Goal: Task Accomplishment & Management: Manage account settings

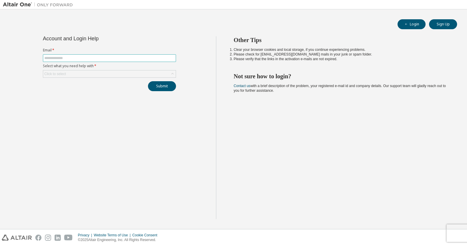
click at [63, 59] on input "text" at bounding box center [109, 58] width 130 height 5
click at [98, 74] on div "Click to select" at bounding box center [109, 73] width 133 height 7
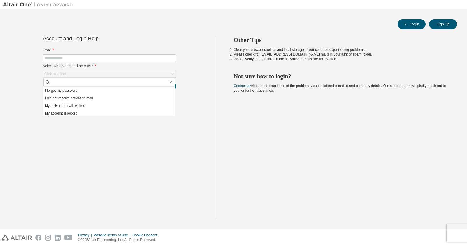
click at [13, 5] on img at bounding box center [39, 5] width 73 height 6
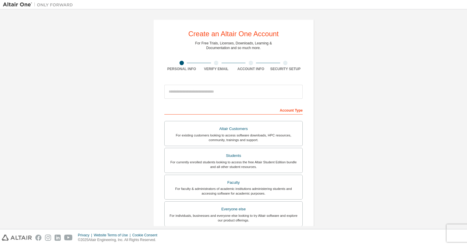
click at [0, 221] on div "Create an Altair One Account For Free Trials, Licenses, Downloads, Learning & D…" at bounding box center [233, 119] width 467 height 220
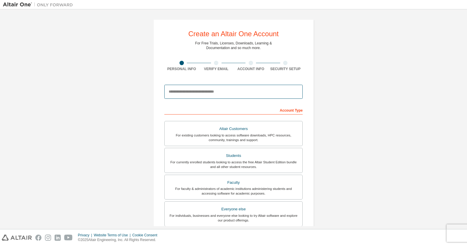
click at [190, 95] on input "email" at bounding box center [233, 92] width 138 height 14
type input "**********"
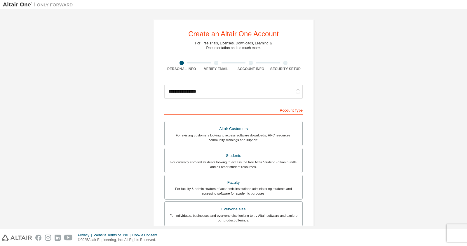
click at [342, 138] on div "**********" at bounding box center [233, 166] width 461 height 309
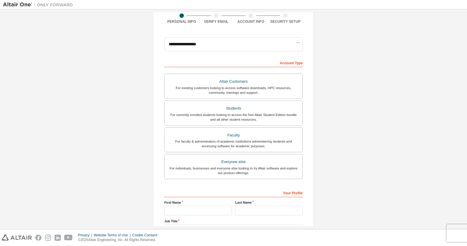
scroll to position [47, 0]
click at [225, 115] on div "For currently enrolled students looking to access the free Altair Student Editi…" at bounding box center [233, 116] width 131 height 9
click at [191, 170] on div "For individuals, businesses and everyone else looking to try Altair software an…" at bounding box center [233, 170] width 131 height 9
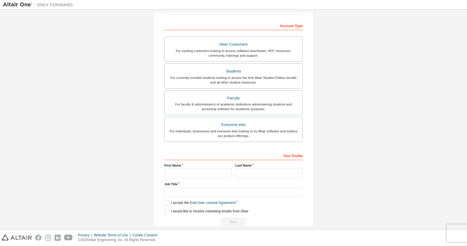
scroll to position [96, 0]
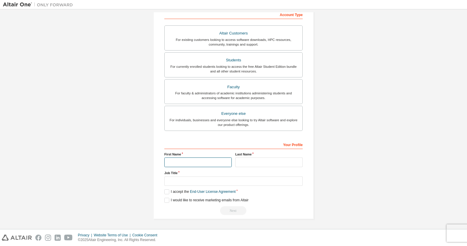
click at [200, 162] on input "text" at bounding box center [197, 162] width 67 height 10
type input "****"
click at [263, 159] on input "text" at bounding box center [268, 162] width 67 height 10
click at [244, 37] on div "For existing customers looking to access software downloads, HPC resources, com…" at bounding box center [233, 41] width 131 height 9
click at [240, 160] on input "text" at bounding box center [268, 162] width 67 height 10
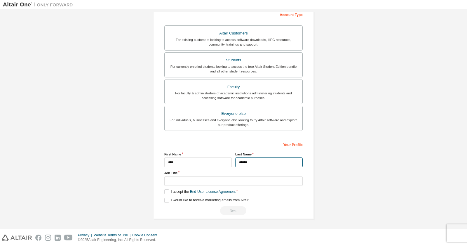
type input "******"
click at [352, 169] on div "**********" at bounding box center [233, 71] width 461 height 309
click at [208, 118] on div "For individuals, businesses and everyone else looking to try Altair software an…" at bounding box center [233, 122] width 131 height 9
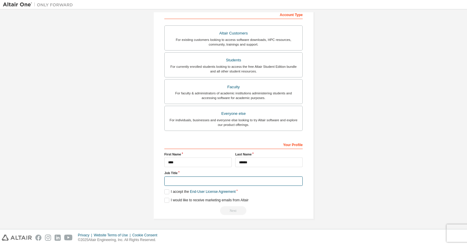
click at [172, 179] on input "text" at bounding box center [233, 181] width 138 height 10
type input "*******"
click at [169, 191] on label "I accept the End-User License Agreement" at bounding box center [199, 191] width 71 height 5
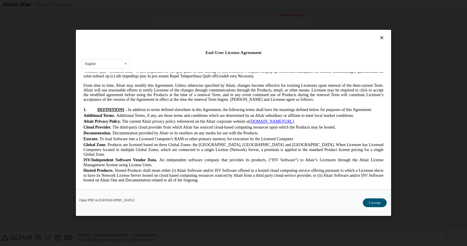
scroll to position [97, 0]
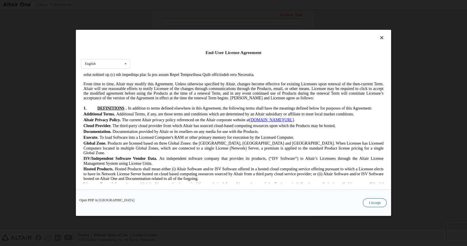
click at [383, 202] on button "I Accept" at bounding box center [375, 203] width 24 height 9
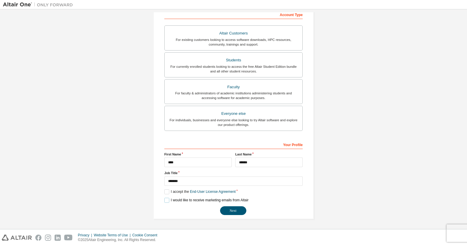
click at [167, 201] on label "I would like to receive marketing emails from Altair" at bounding box center [206, 200] width 84 height 5
click at [166, 201] on label "I would like to receive marketing emails from Altair" at bounding box center [206, 200] width 84 height 5
click at [236, 213] on button "Next" at bounding box center [233, 210] width 26 height 9
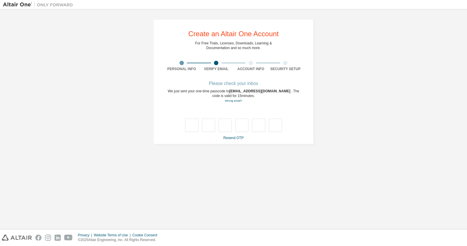
click at [361, 163] on div "**********" at bounding box center [233, 119] width 461 height 214
click at [183, 122] on div at bounding box center [233, 119] width 138 height 25
click at [190, 125] on input "text" at bounding box center [191, 125] width 13 height 13
type input "*"
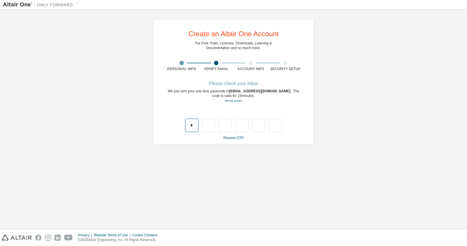
type input "*"
click at [190, 115] on div "Find and select" at bounding box center [232, 114] width 127 height 4
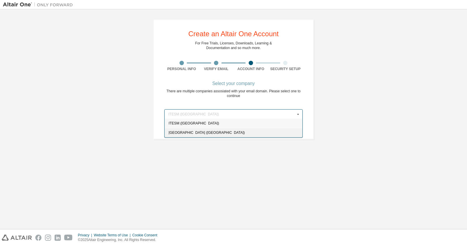
click at [189, 133] on span "Tecnológico de Monterrey (Mexico)" at bounding box center [234, 133] width 130 height 4
type input "******"
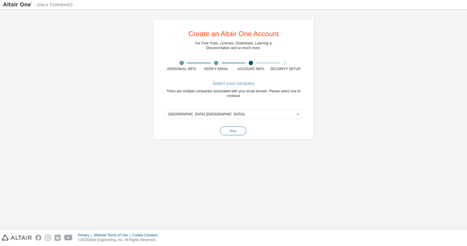
click at [230, 131] on button "Next" at bounding box center [233, 130] width 26 height 9
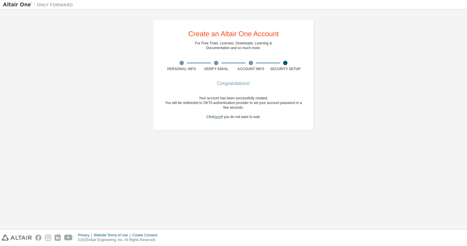
click at [218, 117] on link "here" at bounding box center [217, 117] width 7 height 4
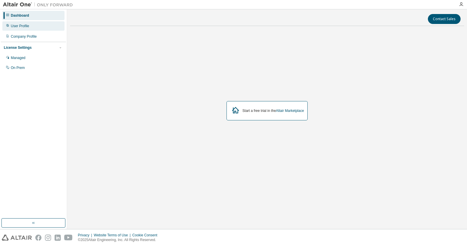
click at [24, 25] on div "User Profile" at bounding box center [20, 26] width 18 height 5
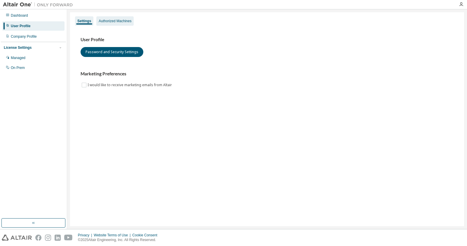
click at [111, 21] on div "Authorized Machines" at bounding box center [115, 21] width 33 height 5
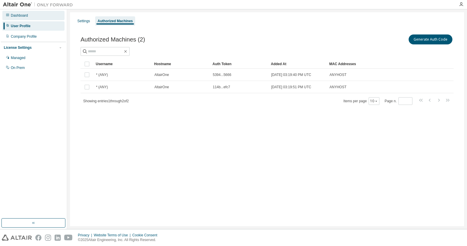
click at [19, 16] on div "Dashboard" at bounding box center [19, 15] width 17 height 5
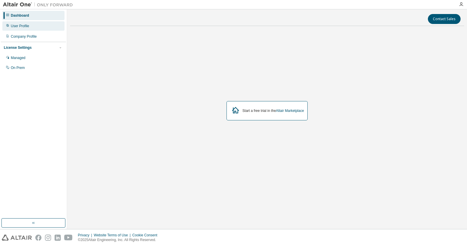
click at [13, 29] on div "User Profile" at bounding box center [33, 25] width 62 height 9
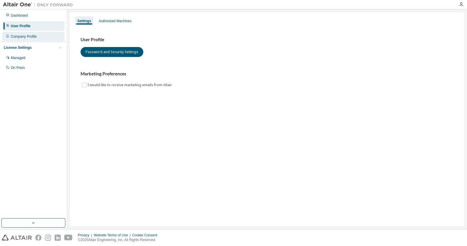
click at [15, 34] on div "Company Profile" at bounding box center [33, 36] width 62 height 9
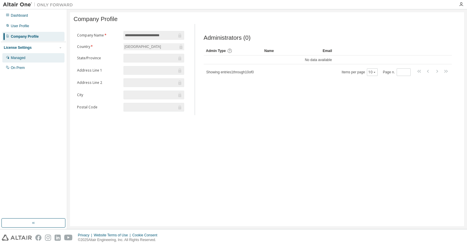
click at [29, 60] on div "Managed" at bounding box center [33, 57] width 62 height 9
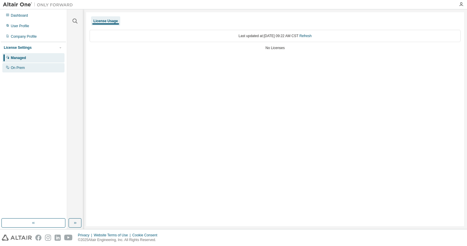
click at [20, 72] on div "On Prem" at bounding box center [33, 67] width 62 height 9
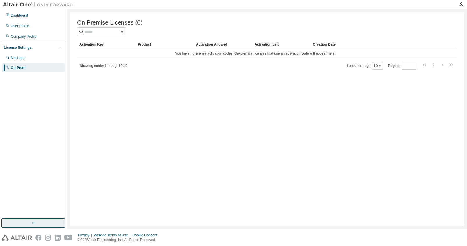
click at [42, 221] on button "button" at bounding box center [33, 222] width 64 height 9
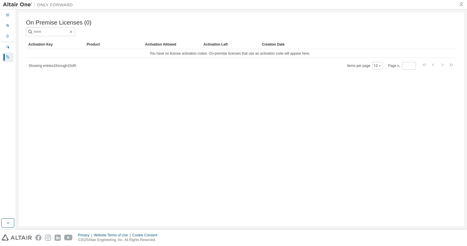
click at [463, 3] on icon "button" at bounding box center [461, 4] width 5 height 5
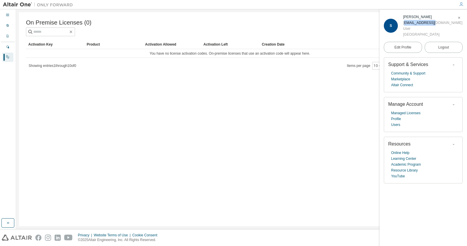
drag, startPoint x: 405, startPoint y: 24, endPoint x: 435, endPoint y: 23, distance: 30.4
click at [435, 23] on div "a01781193@tec.mx" at bounding box center [432, 23] width 59 height 6
copy div "01781193@tec.mx"
